Goal: Task Accomplishment & Management: Manage account settings

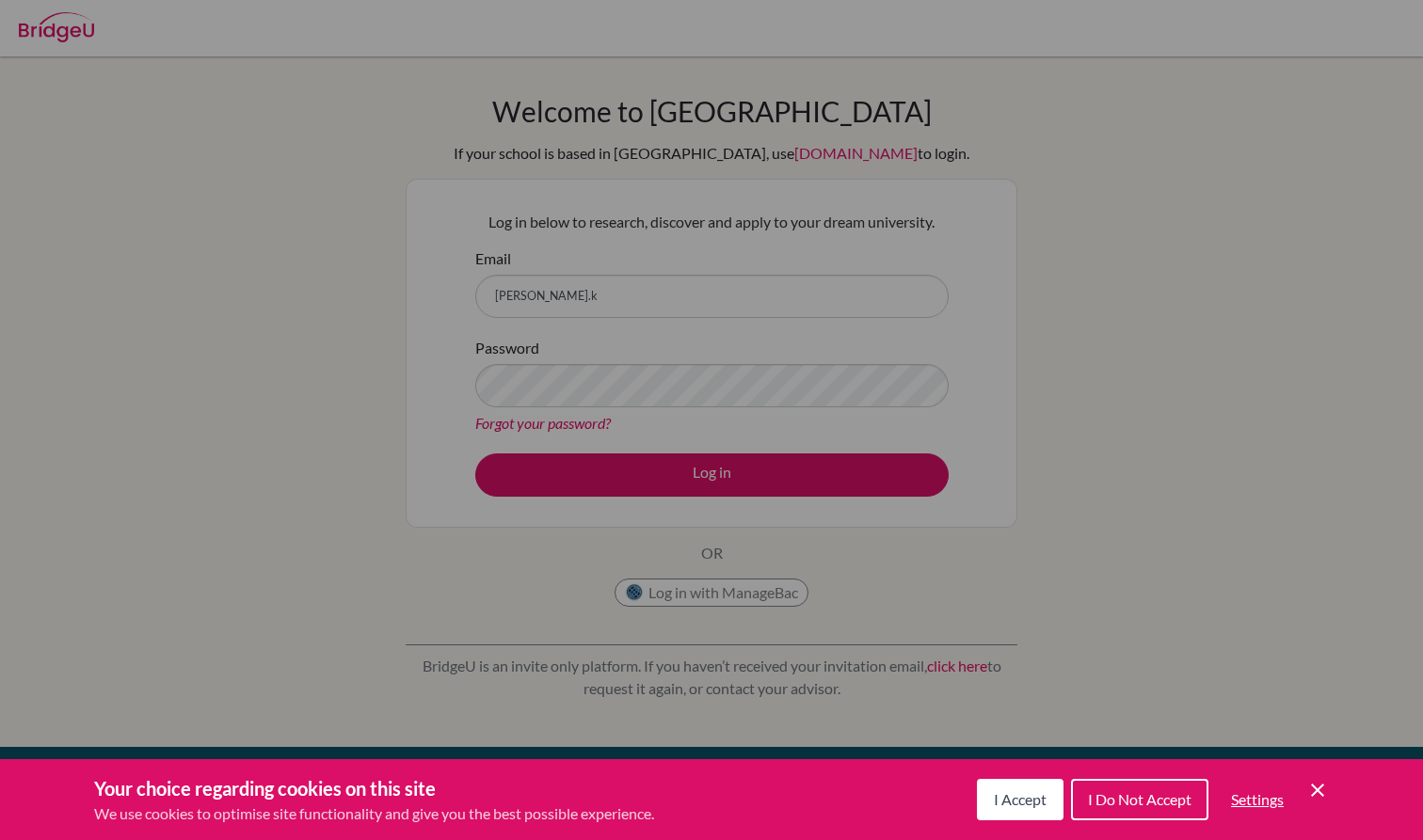
click at [1322, 786] on icon "Save and close" at bounding box center [1316, 789] width 13 height 13
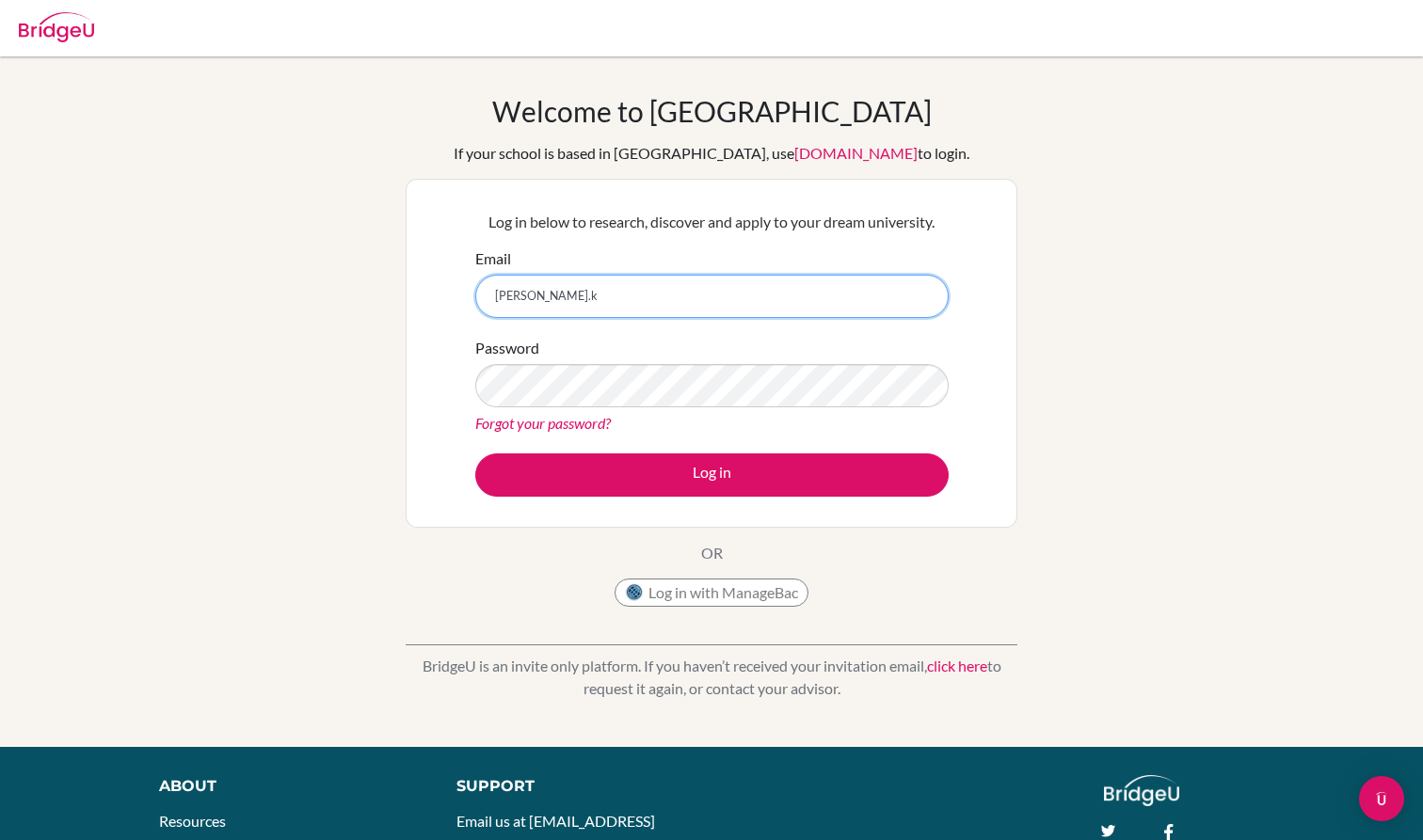
click at [647, 301] on input "kiana.k" at bounding box center [712, 295] width 473 height 43
type input "[PERSON_NAME][EMAIL_ADDRESS][PERSON_NAME][DOMAIN_NAME]"
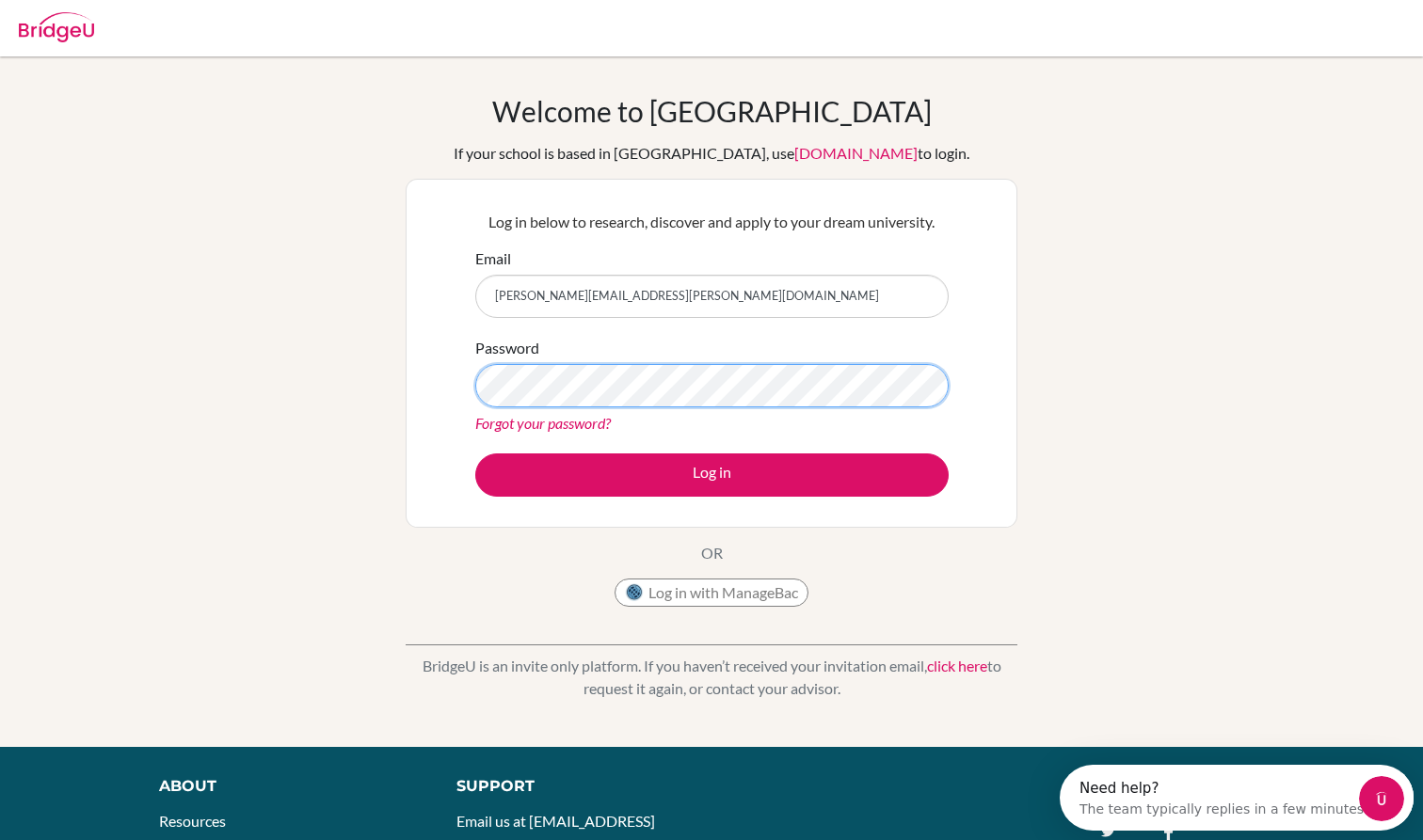
click at [712, 474] on button "Log in" at bounding box center [712, 474] width 473 height 43
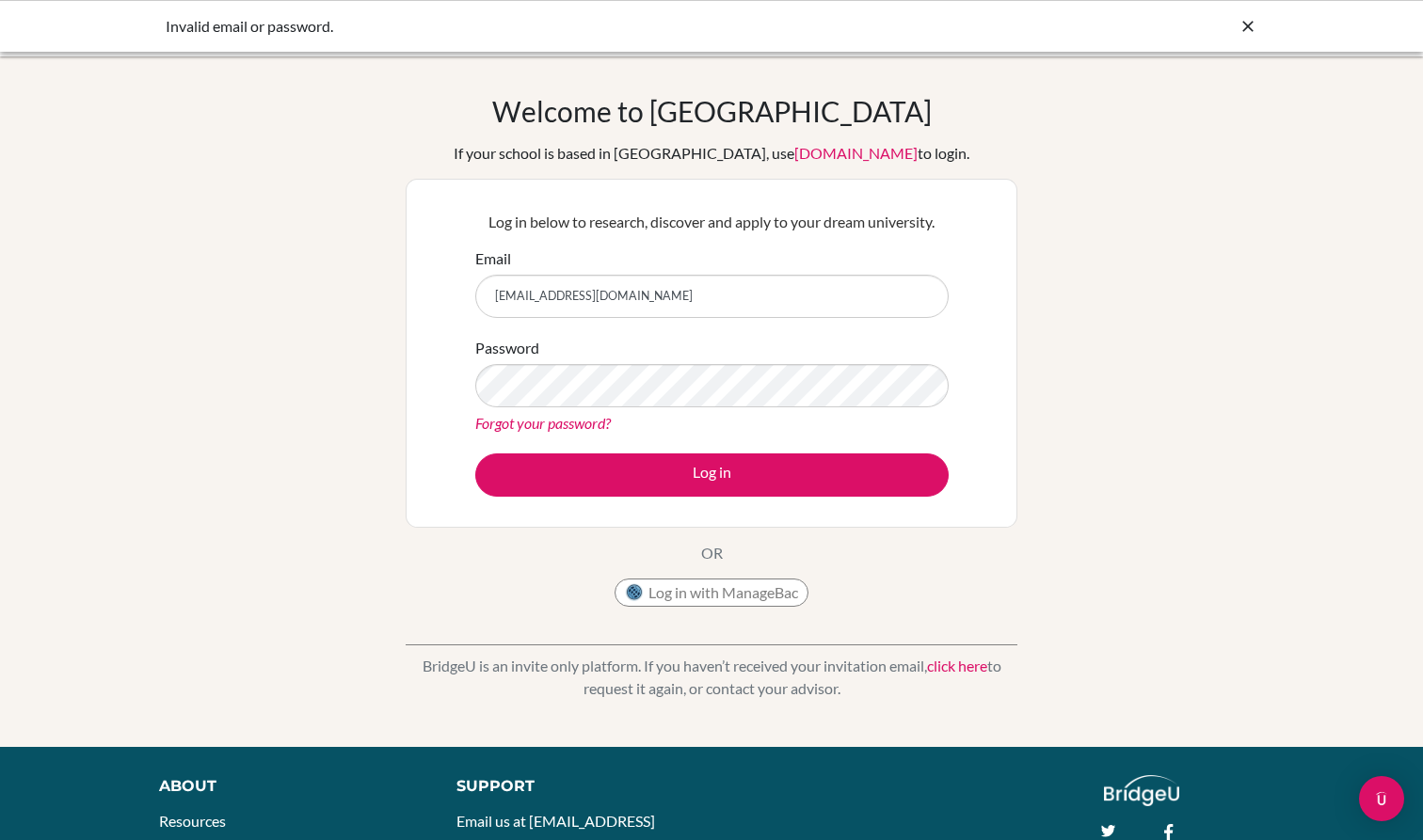
type input "[PERSON_NAME][EMAIL_ADDRESS][PERSON_NAME][DOMAIN_NAME]"
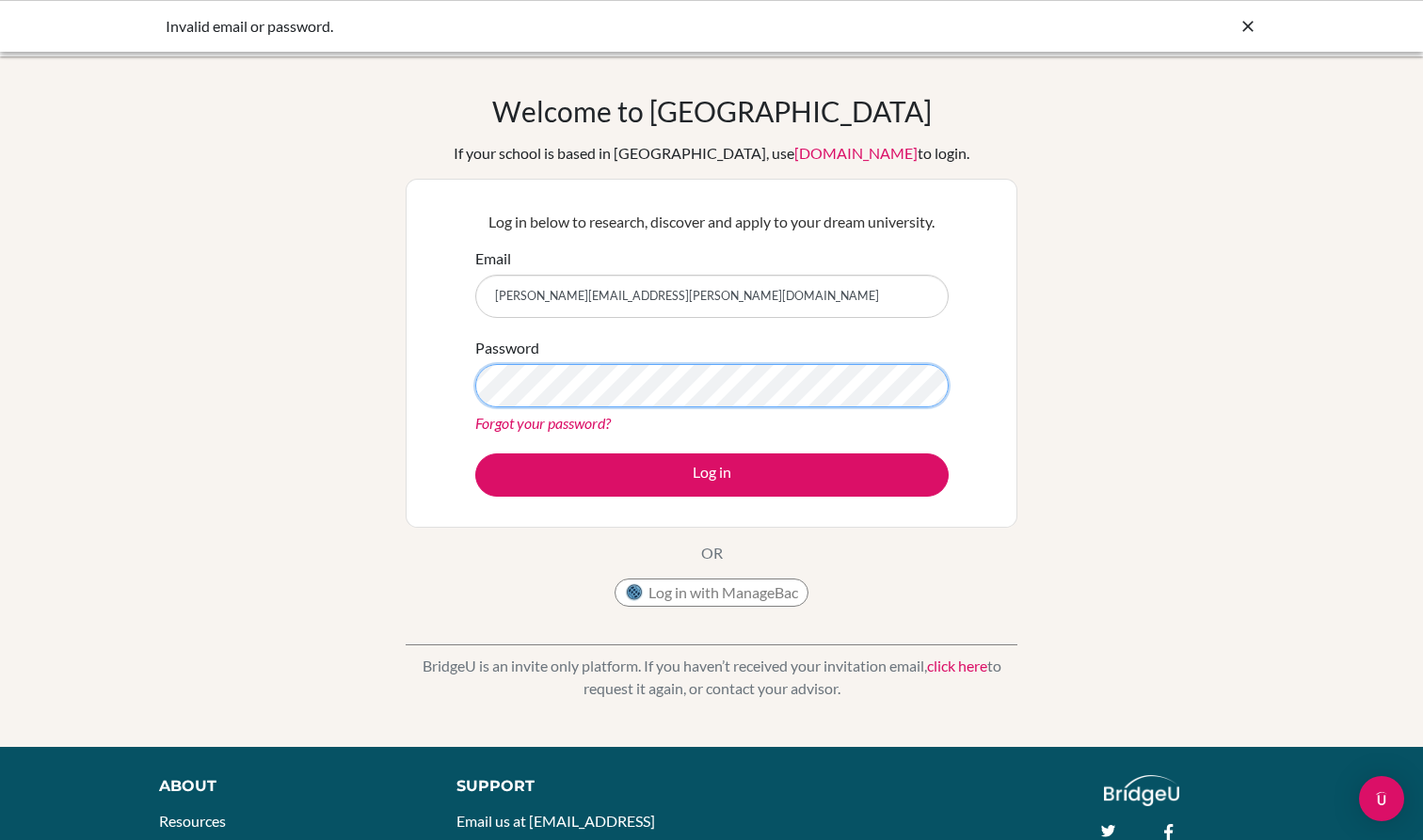
click at [712, 474] on button "Log in" at bounding box center [712, 474] width 473 height 43
click at [1244, 18] on icon at bounding box center [1247, 26] width 19 height 19
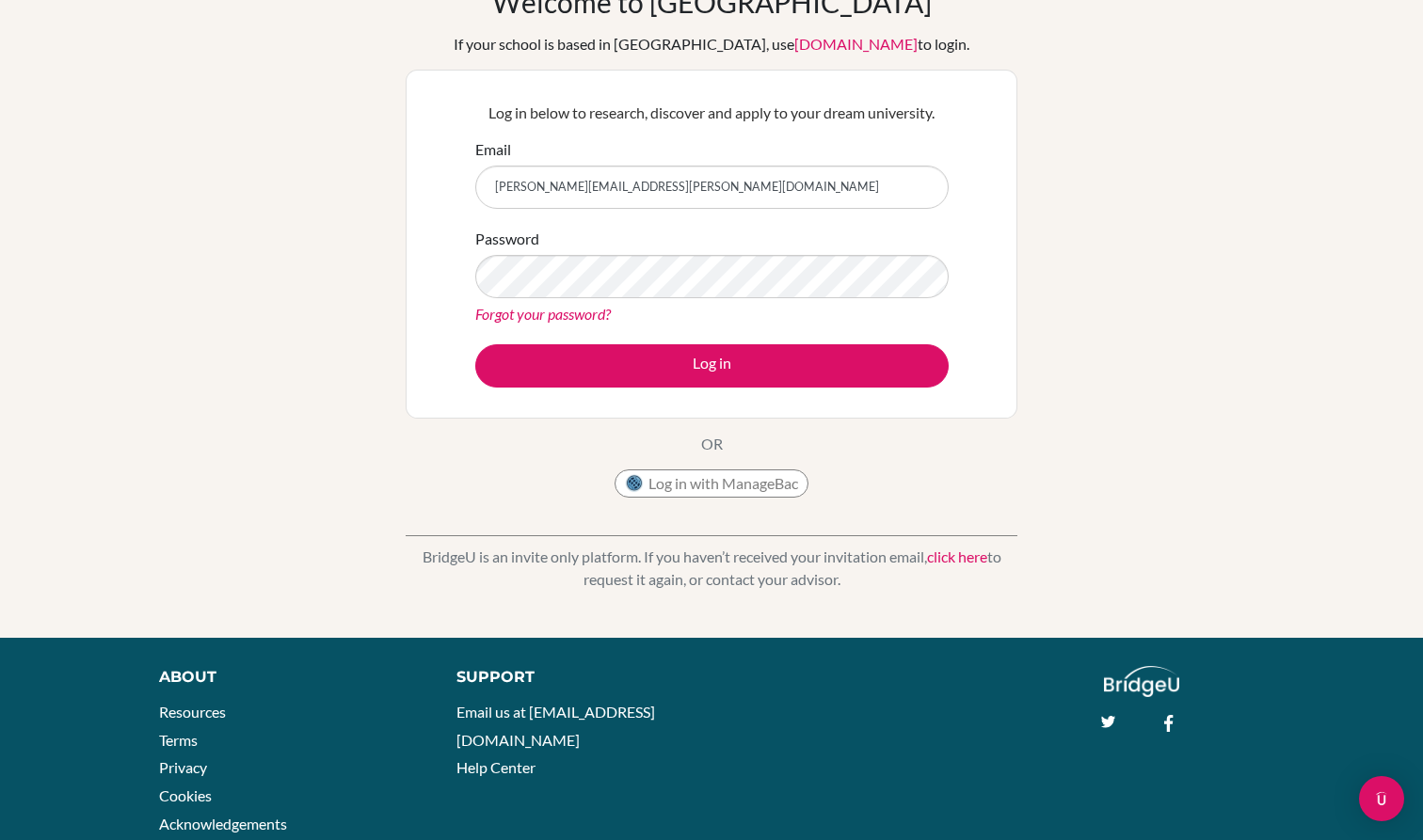
scroll to position [106, 0]
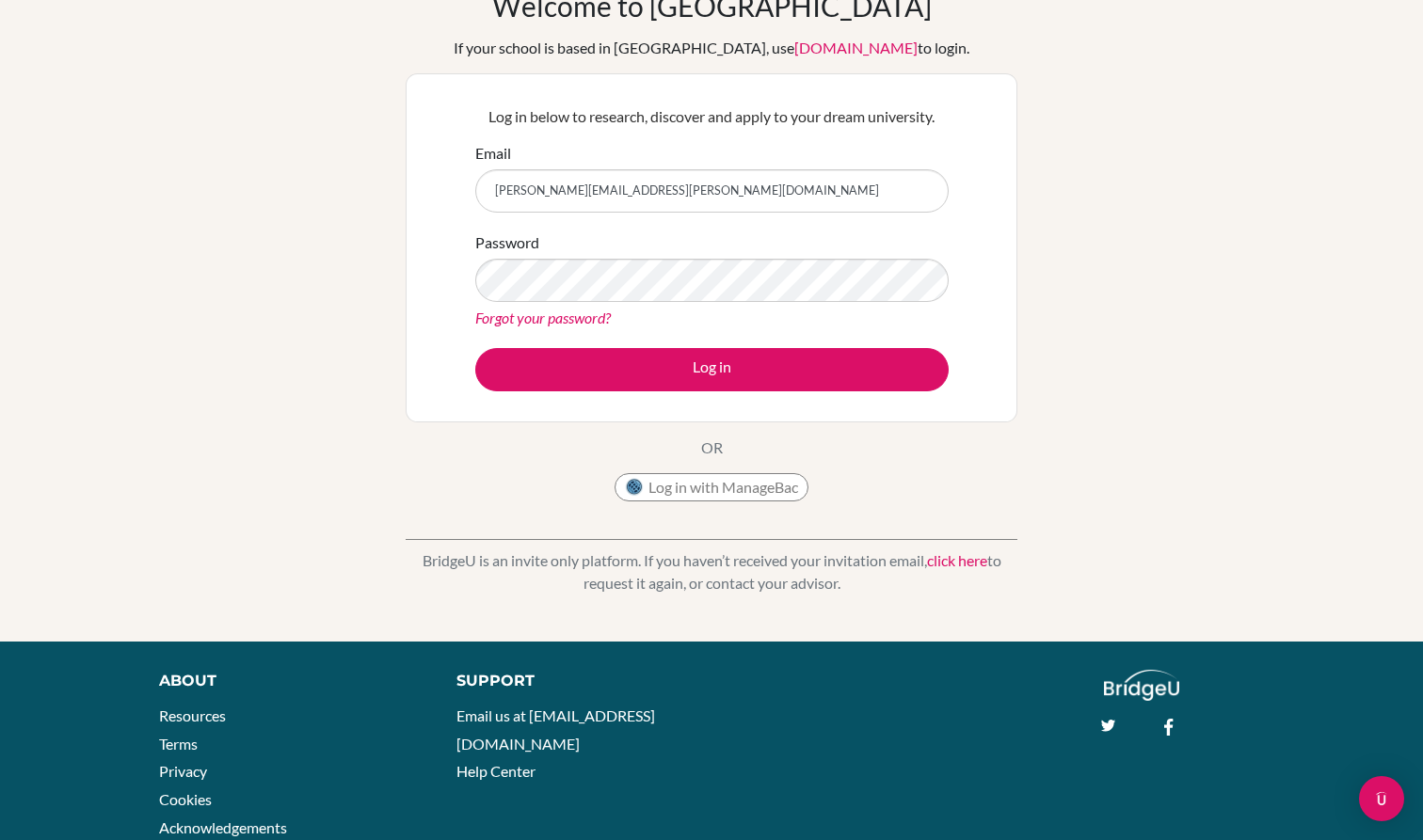
click at [958, 559] on link "click here" at bounding box center [957, 560] width 60 height 18
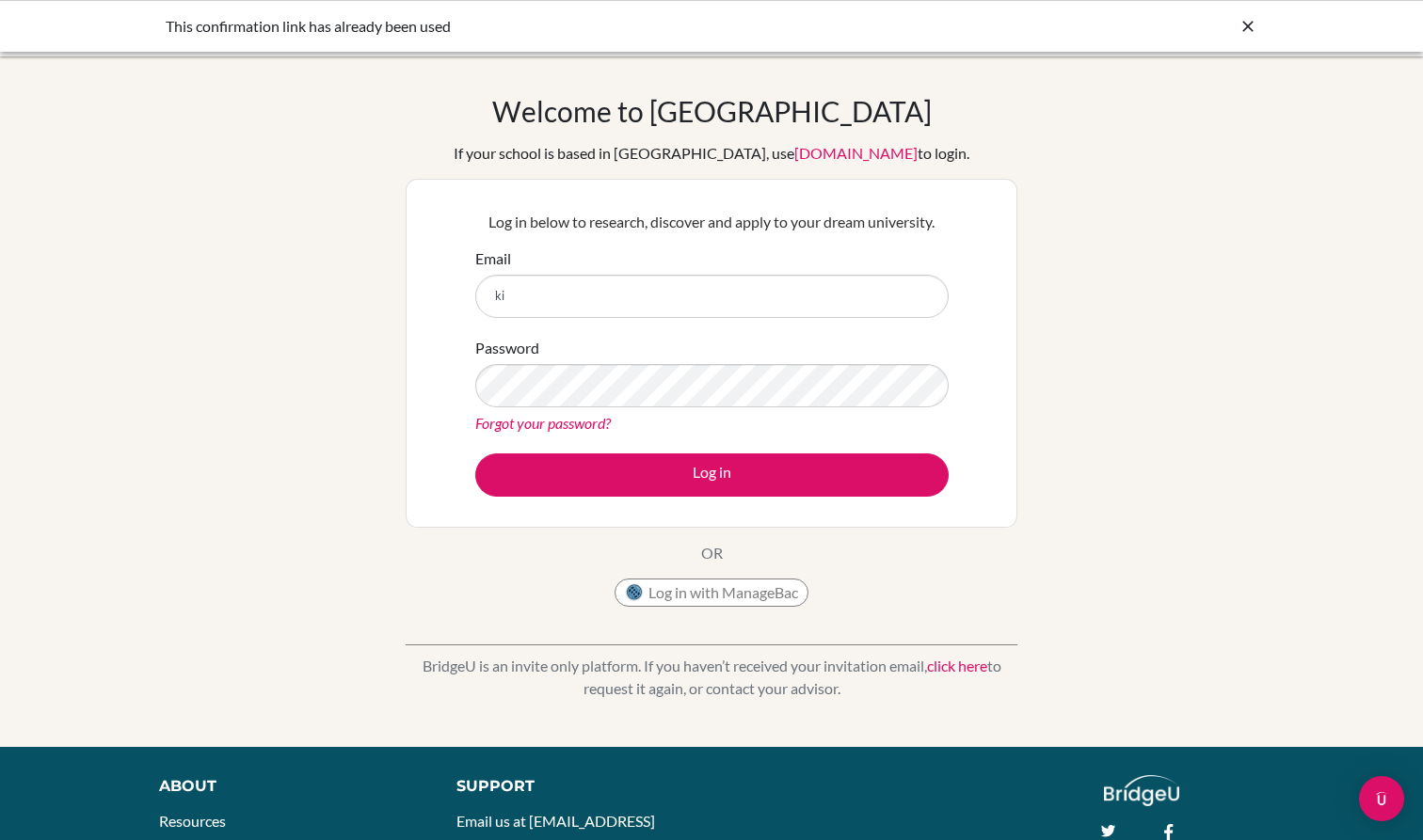
type input "k"
type input "[PERSON_NAME][EMAIL_ADDRESS][PERSON_NAME][DOMAIN_NAME]"
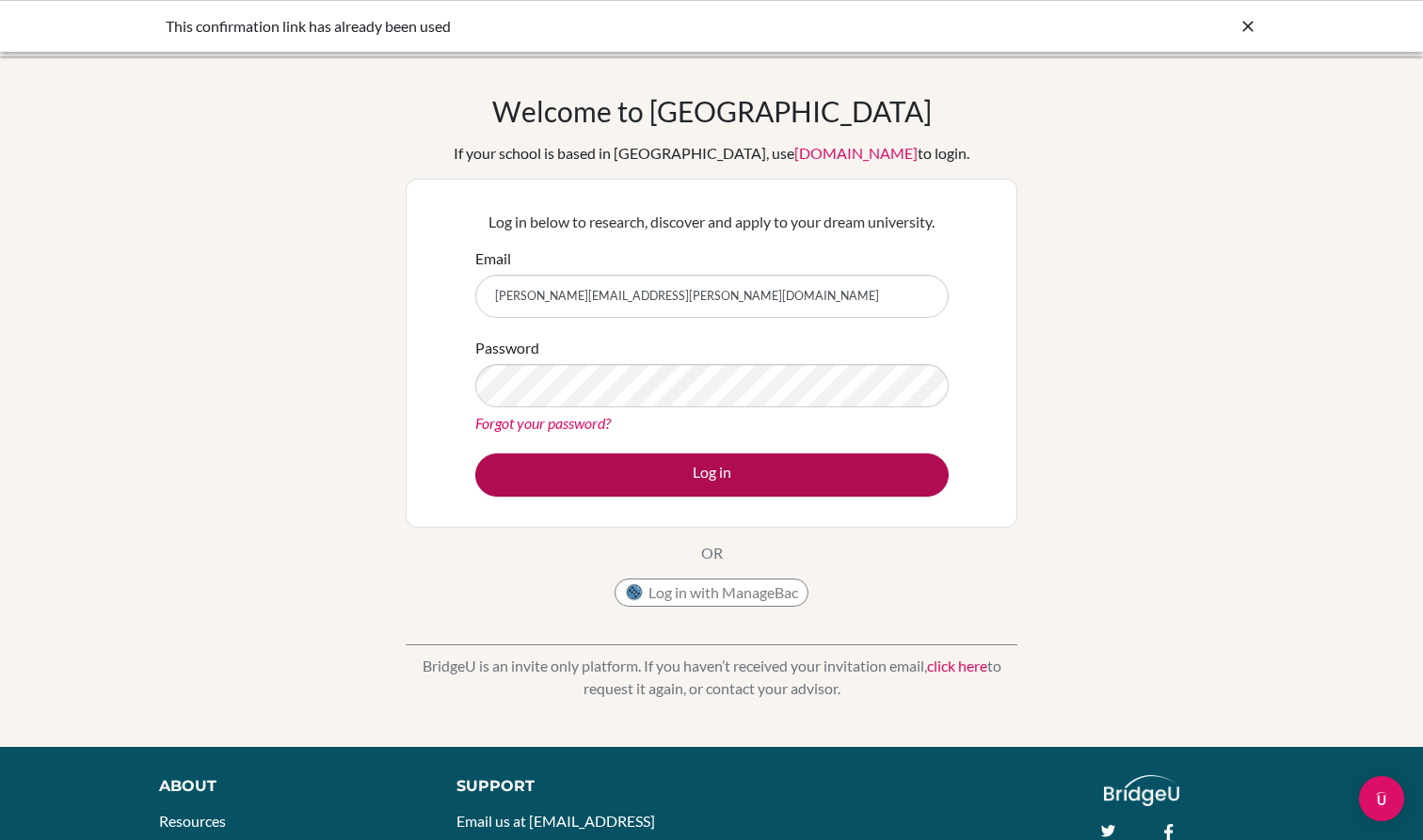
click at [651, 468] on button "Log in" at bounding box center [712, 474] width 473 height 43
